Goal: Transaction & Acquisition: Book appointment/travel/reservation

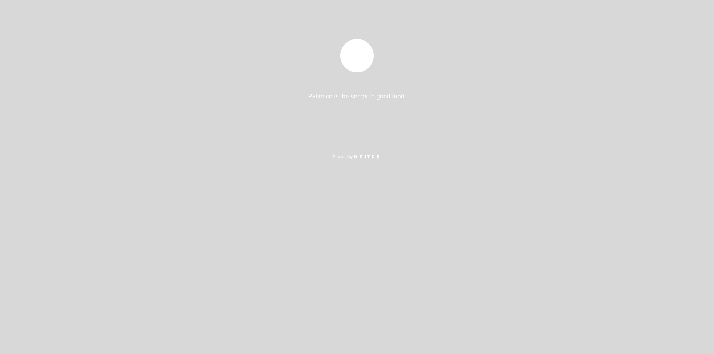
select select "es"
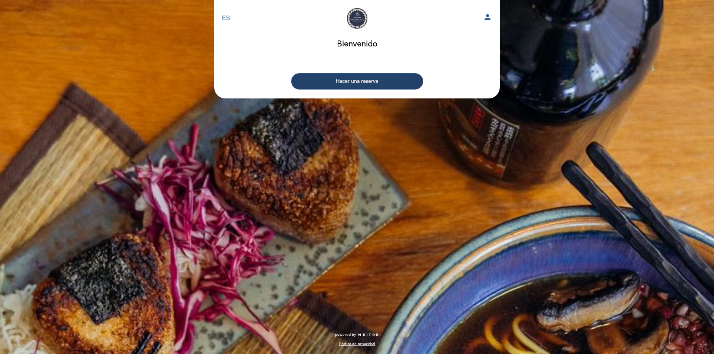
click at [380, 85] on button "Hacer una reserva" at bounding box center [357, 81] width 132 height 16
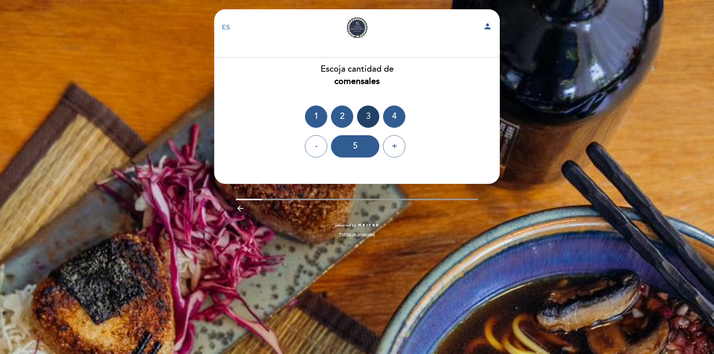
click at [368, 121] on div "3" at bounding box center [368, 117] width 22 height 22
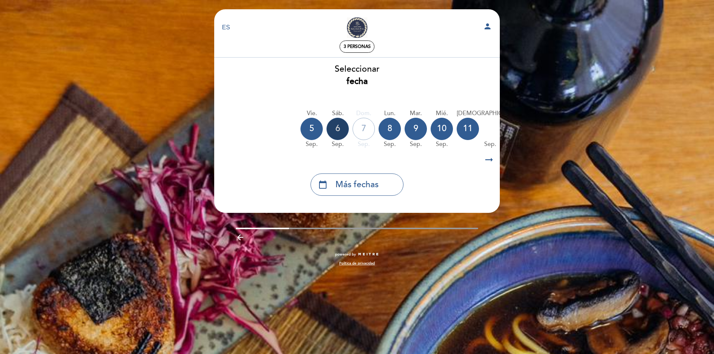
click at [338, 129] on div "6" at bounding box center [338, 129] width 22 height 22
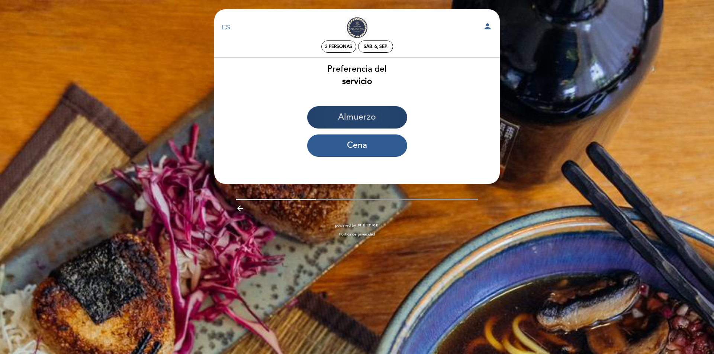
click at [352, 117] on button "Almuerzo" at bounding box center [357, 117] width 100 height 22
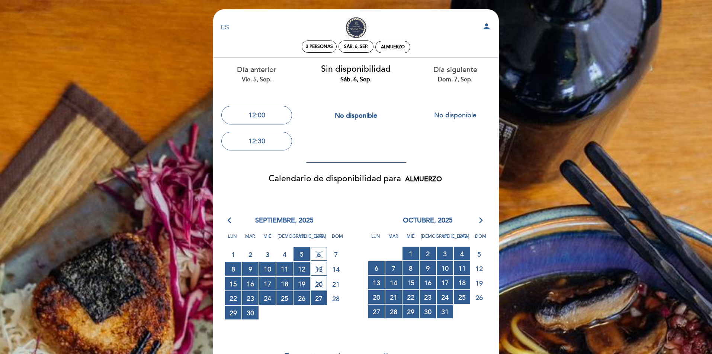
click at [317, 255] on span "6 SIN DISPONIBILIDAD" at bounding box center [319, 254] width 16 height 14
drag, startPoint x: 317, startPoint y: 255, endPoint x: 318, endPoint y: 246, distance: 9.4
click at [317, 255] on span "6 SIN DISPONIBILIDAD" at bounding box center [319, 254] width 16 height 14
click at [343, 112] on span "No disponible" at bounding box center [356, 116] width 42 height 8
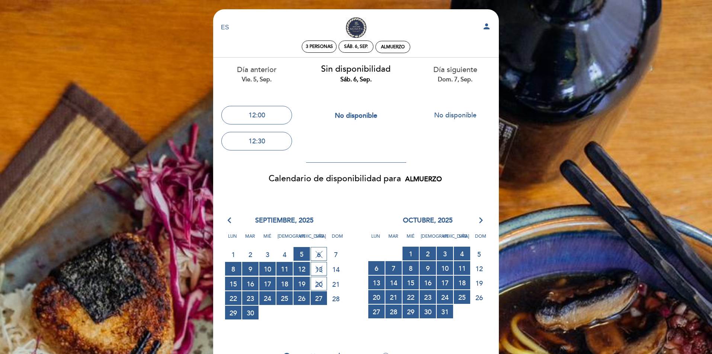
click at [321, 269] on span "13 SIN DISPONIBILIDAD" at bounding box center [319, 269] width 16 height 14
click at [462, 119] on button "No disponible" at bounding box center [455, 115] width 71 height 19
click at [365, 48] on div "sáb. 6, sep." at bounding box center [356, 47] width 24 height 6
select select "? undefined:undefined ?"
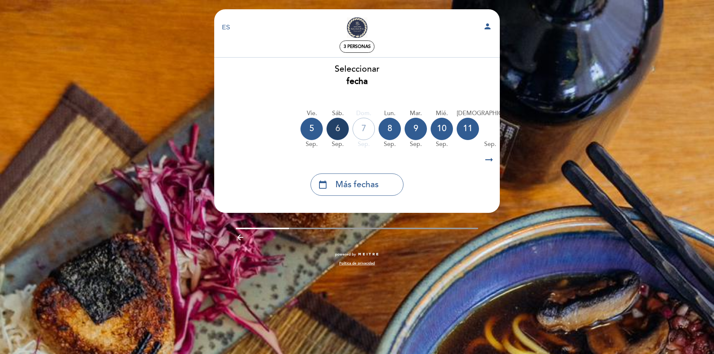
click at [334, 132] on div "6" at bounding box center [338, 129] width 22 height 22
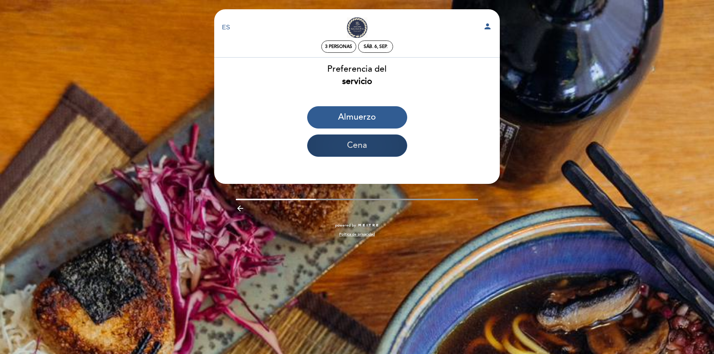
click at [368, 146] on button "Cena" at bounding box center [357, 146] width 100 height 22
